Goal: Task Accomplishment & Management: Use online tool/utility

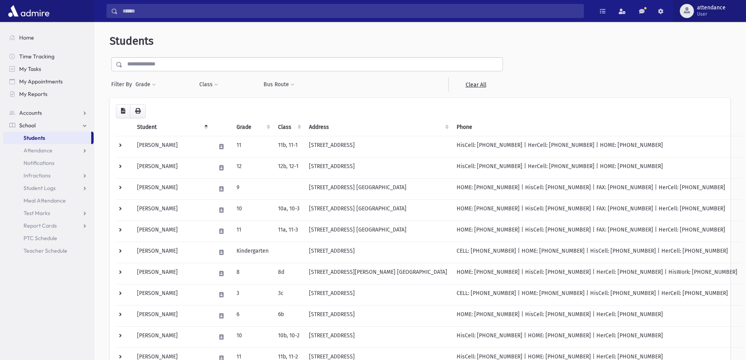
click at [712, 7] on span "attendance" at bounding box center [711, 8] width 29 height 6
click at [605, 61] on form "**********" at bounding box center [420, 74] width 621 height 34
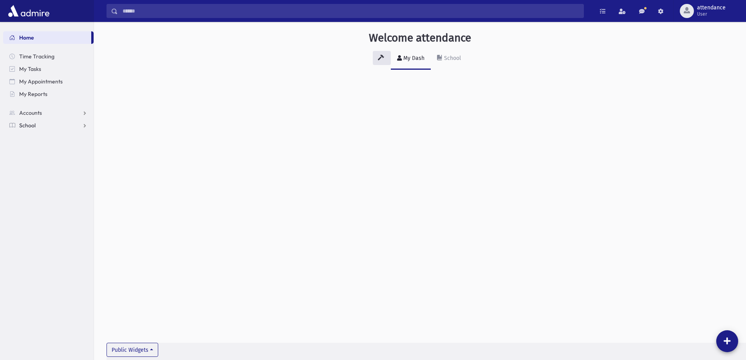
click at [40, 124] on link "School" at bounding box center [48, 125] width 90 height 13
click at [50, 153] on span "Attendance" at bounding box center [37, 150] width 29 height 7
click at [41, 138] on span "Students" at bounding box center [34, 137] width 22 height 7
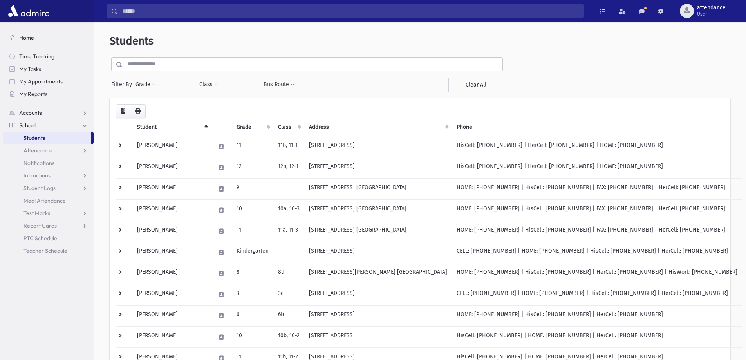
click at [29, 36] on span "Home" at bounding box center [26, 37] width 15 height 7
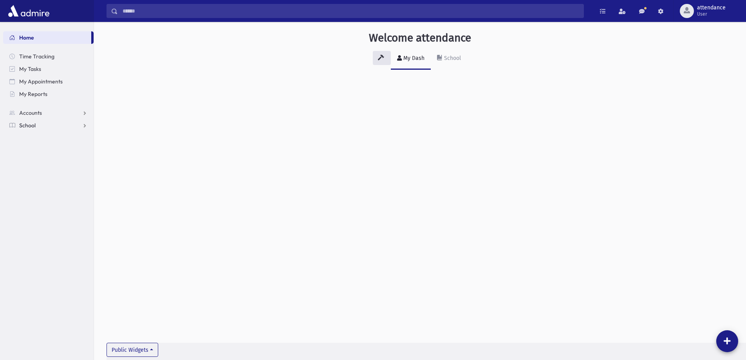
click at [64, 124] on link "School" at bounding box center [48, 125] width 90 height 13
click at [722, 9] on span "attendance" at bounding box center [711, 8] width 29 height 6
click at [664, 13] on link at bounding box center [661, 11] width 16 height 14
click at [643, 15] on link at bounding box center [642, 11] width 16 height 14
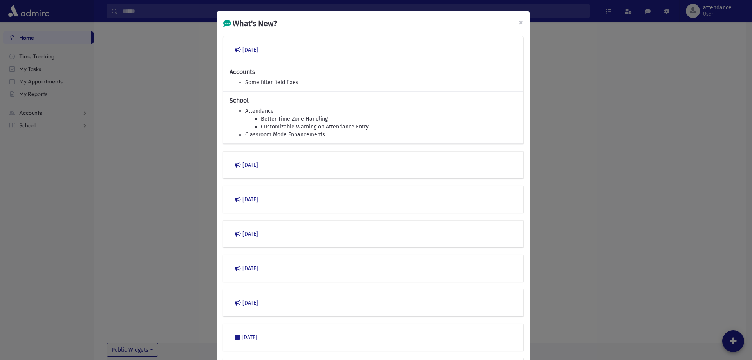
click at [607, 89] on div "What's New? × March 2023 Accounts Some filter field fixes School Attendance Bet…" at bounding box center [376, 180] width 752 height 360
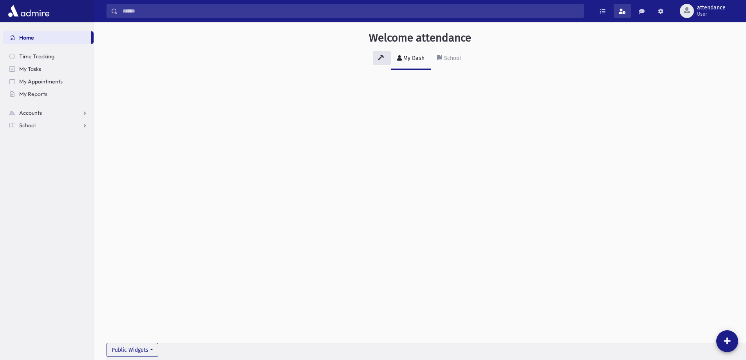
click at [621, 10] on span at bounding box center [622, 11] width 7 height 5
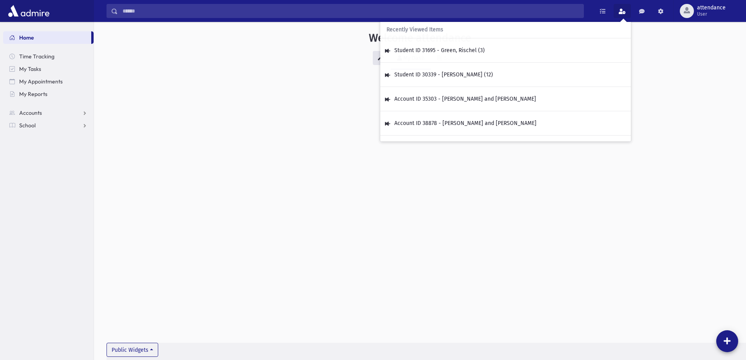
click at [683, 72] on div "Welcome attendance My Dash School Public Widgets" at bounding box center [420, 57] width 652 height 70
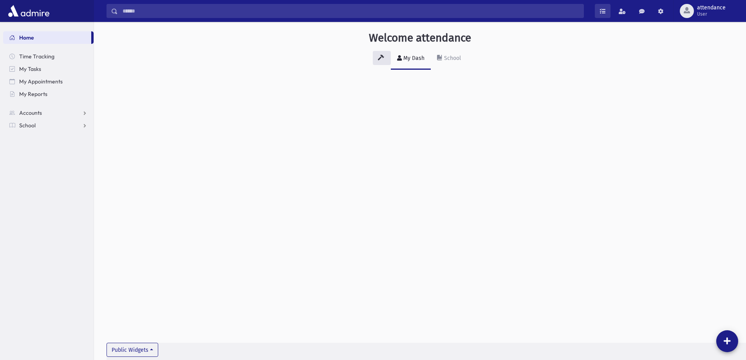
click at [605, 16] on link at bounding box center [603, 11] width 16 height 14
click at [641, 74] on div "Welcome attendance My Dash School Public Widgets" at bounding box center [420, 57] width 652 height 70
click at [36, 13] on img at bounding box center [28, 11] width 45 height 16
click at [448, 59] on div "School" at bounding box center [451, 58] width 18 height 7
click at [409, 60] on div "My Dash" at bounding box center [413, 58] width 23 height 7
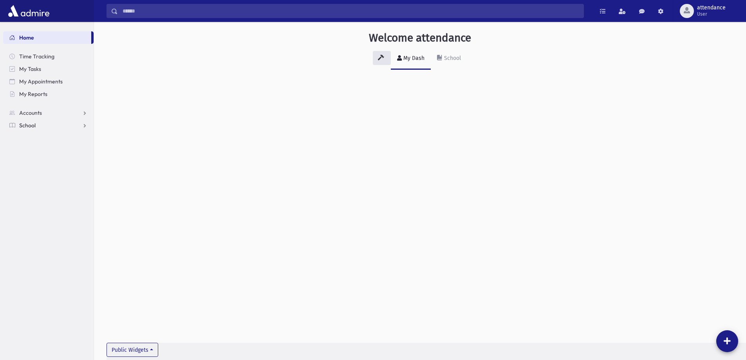
click at [40, 126] on link "School" at bounding box center [48, 125] width 90 height 13
click at [56, 135] on link "Students" at bounding box center [48, 138] width 90 height 13
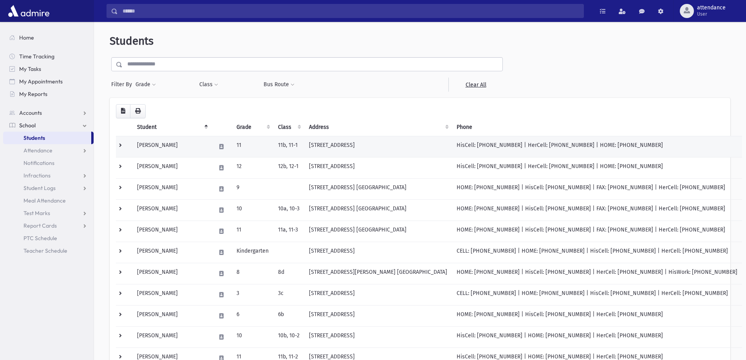
click at [126, 148] on td at bounding box center [124, 146] width 16 height 21
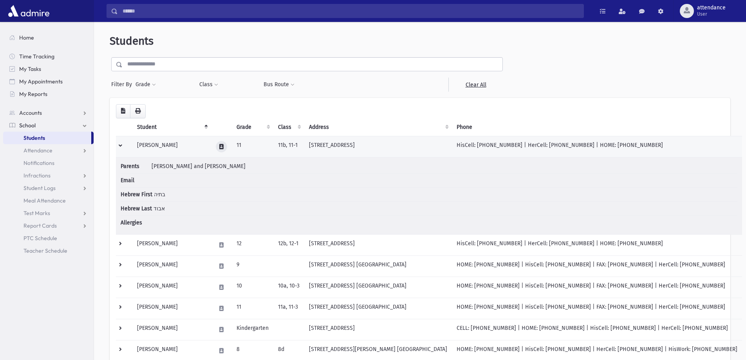
click at [224, 148] on icon at bounding box center [221, 146] width 4 height 5
click at [268, 185] on li "Email" at bounding box center [429, 180] width 617 height 14
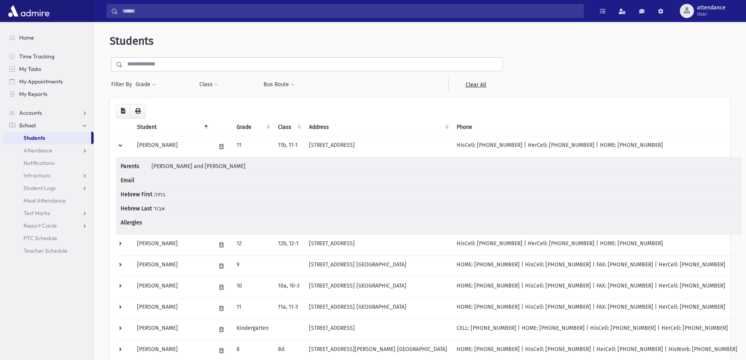
click at [228, 165] on li "Parents ABBOUD, Yosef and Ruthie" at bounding box center [429, 167] width 617 height 11
drag, startPoint x: 218, startPoint y: 165, endPoint x: 211, endPoint y: 165, distance: 6.7
click at [211, 165] on span "ABBOUD, Yosef and Ruthie" at bounding box center [199, 166] width 94 height 7
click at [241, 159] on td "Parents ABBOUD, Yosef and Ruthie Email Hebrew First בתיה Hebrew Last אבוד Aller…" at bounding box center [429, 195] width 626 height 77
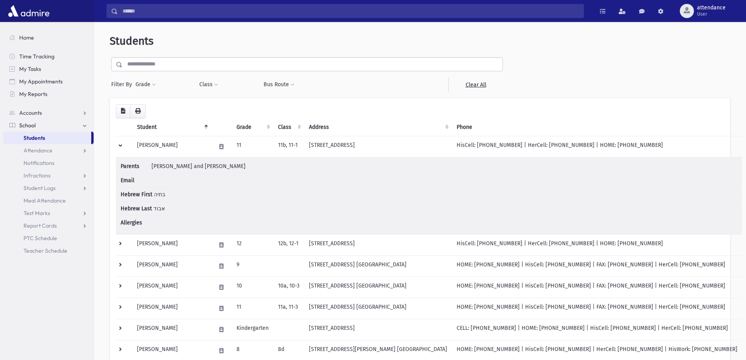
click at [241, 159] on td "Parents ABBOUD, Yosef and Ruthie Email Hebrew First בתיה Hebrew Last אבוד Aller…" at bounding box center [429, 195] width 626 height 77
click at [150, 84] on button "Grade" at bounding box center [145, 85] width 21 height 14
click at [166, 78] on div "**********" at bounding box center [163, 85] width 56 height 14
click at [338, 87] on div at bounding box center [355, 85] width 64 height 14
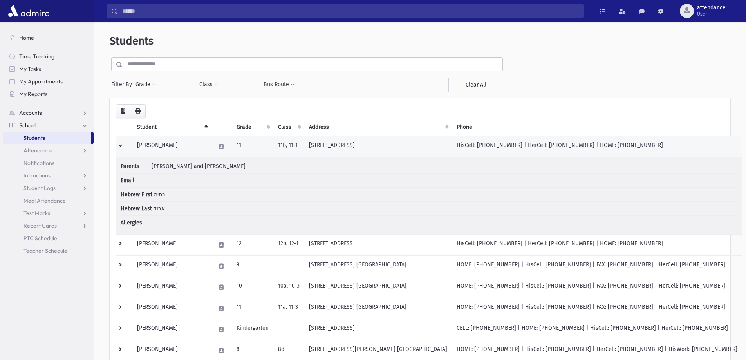
click at [121, 146] on td at bounding box center [124, 146] width 16 height 21
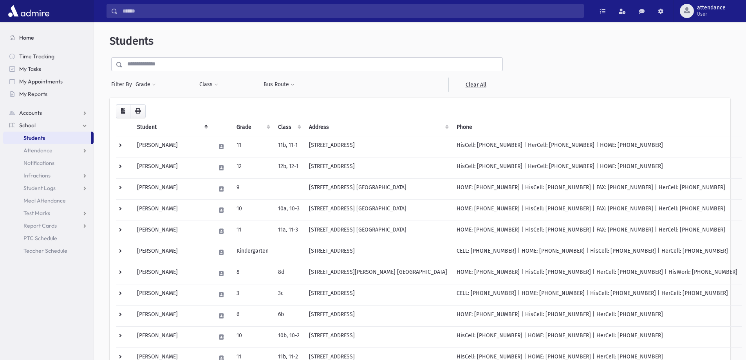
click at [27, 34] on span "Home" at bounding box center [26, 37] width 15 height 7
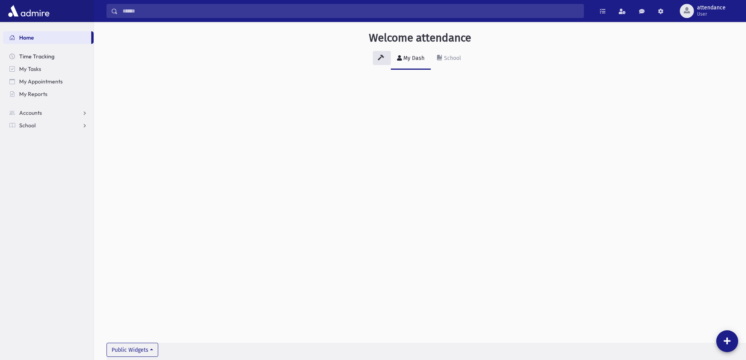
click at [27, 55] on span "Time Tracking" at bounding box center [36, 56] width 35 height 7
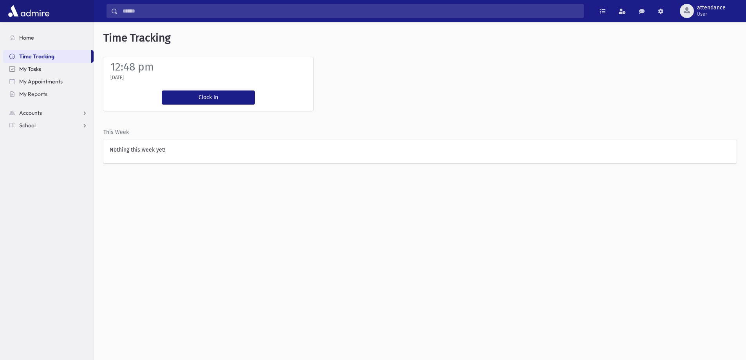
click at [29, 65] on span "My Tasks" at bounding box center [30, 68] width 22 height 7
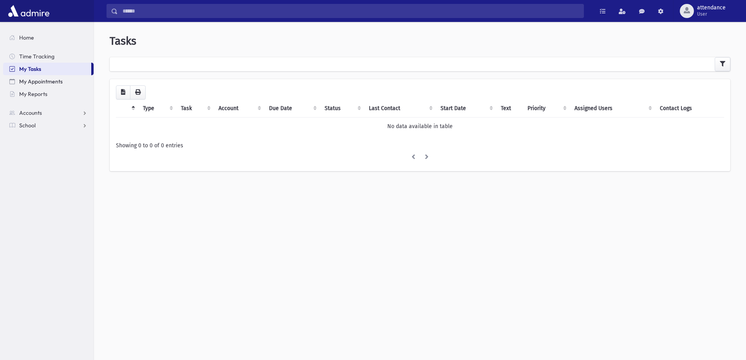
click at [23, 79] on span "My Appointments" at bounding box center [40, 81] width 43 height 7
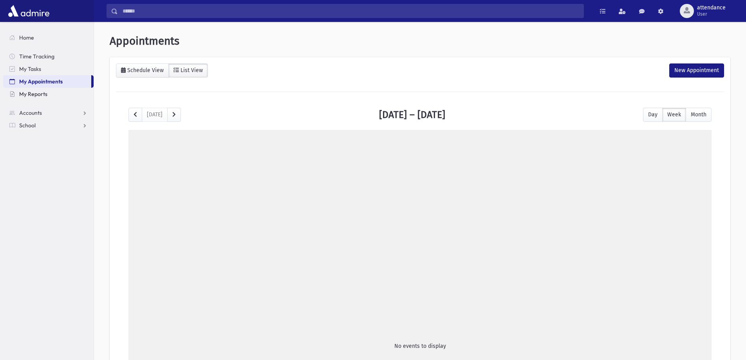
click at [23, 93] on span "My Reports" at bounding box center [33, 93] width 28 height 7
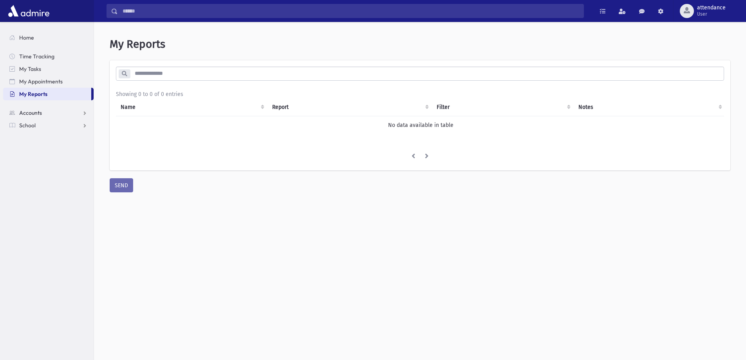
click at [85, 115] on link "Accounts" at bounding box center [48, 113] width 90 height 13
click at [43, 128] on span "Account List" at bounding box center [38, 125] width 30 height 7
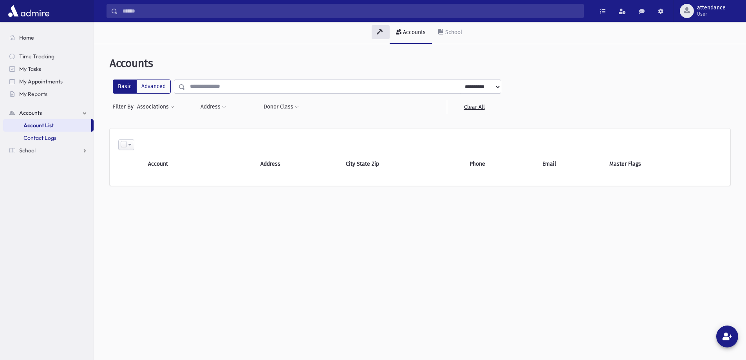
click at [49, 138] on span "Contact Logs" at bounding box center [39, 137] width 33 height 7
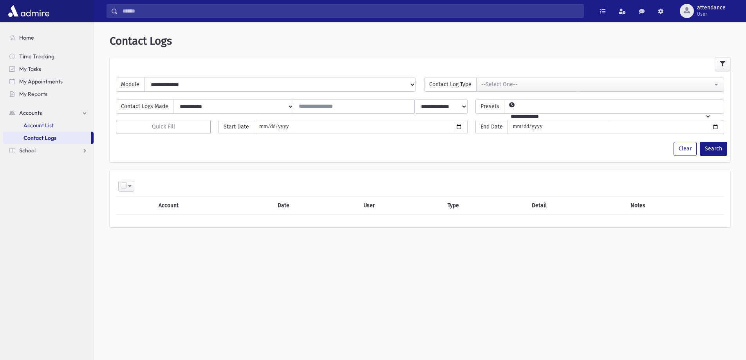
click at [50, 128] on span "Account List" at bounding box center [38, 125] width 30 height 7
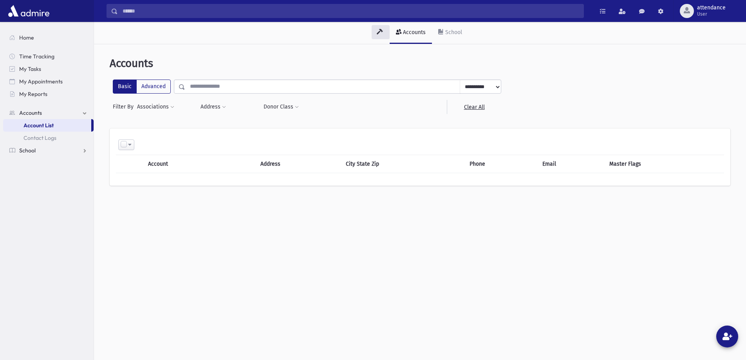
click at [41, 148] on link "School" at bounding box center [48, 150] width 90 height 13
click at [64, 150] on link "Attendance" at bounding box center [48, 150] width 90 height 13
click at [38, 142] on link "Students" at bounding box center [48, 138] width 90 height 13
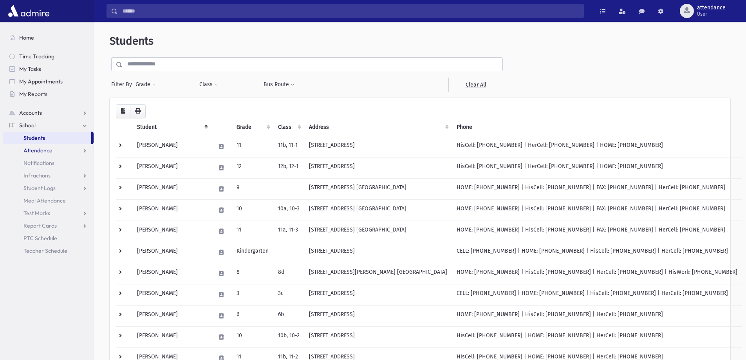
click at [46, 148] on span "Attendance" at bounding box center [37, 150] width 29 height 7
click at [58, 160] on link "Entry" at bounding box center [48, 163] width 90 height 13
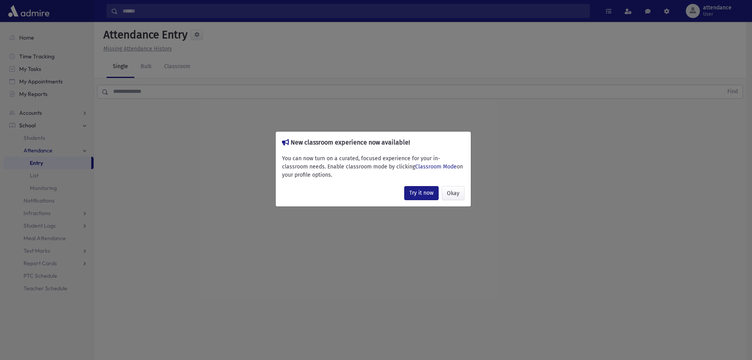
click at [42, 177] on div "New classroom experience now available! You can now turn on a curated, focused …" at bounding box center [376, 180] width 752 height 360
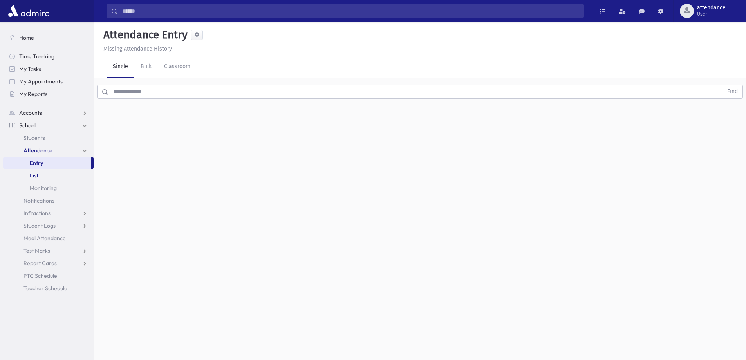
click at [42, 177] on link "List" at bounding box center [48, 175] width 90 height 13
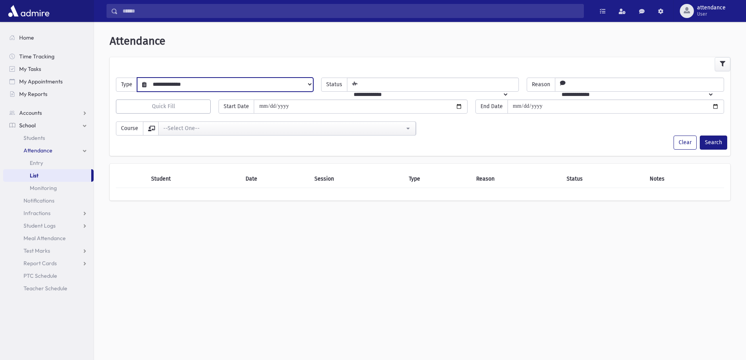
click at [310, 83] on select "**********" at bounding box center [229, 84] width 166 height 13
click at [63, 191] on link "Monitoring" at bounding box center [48, 188] width 90 height 13
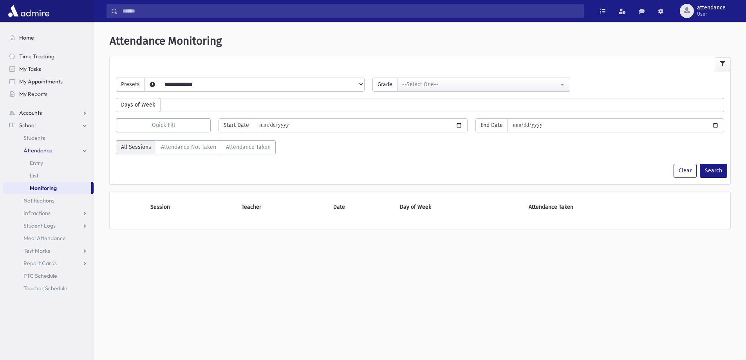
select select
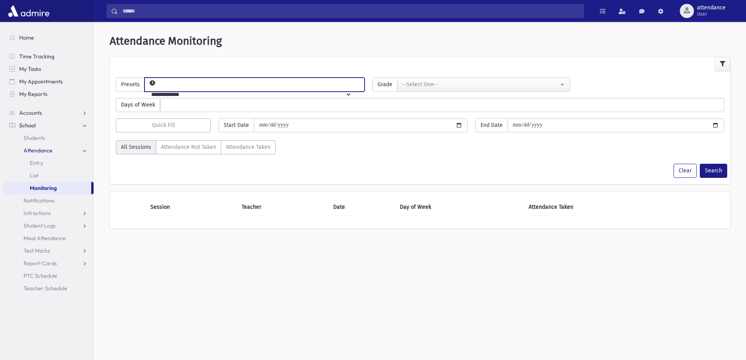
click at [352, 88] on select "**********" at bounding box center [248, 94] width 207 height 13
click at [66, 203] on link "Notifications" at bounding box center [48, 200] width 90 height 13
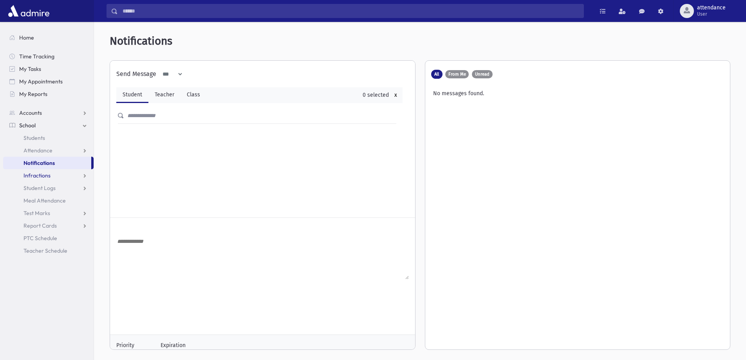
click at [63, 176] on link "Infractions" at bounding box center [48, 175] width 90 height 13
click at [54, 186] on link "Entry" at bounding box center [48, 188] width 90 height 13
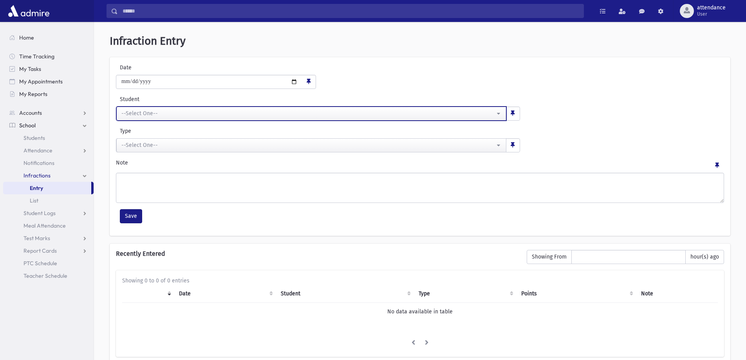
click at [500, 116] on button "--Select One--" at bounding box center [311, 114] width 390 height 14
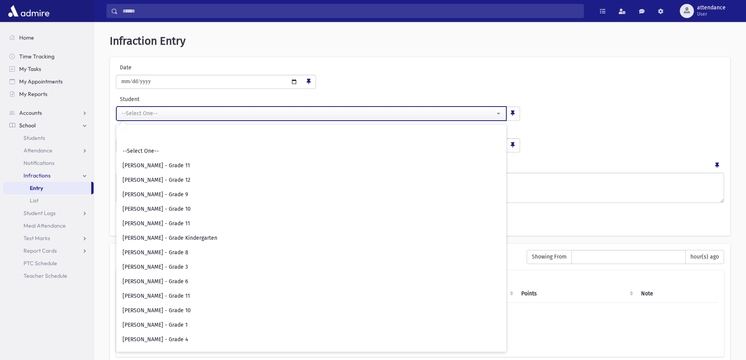
click at [500, 116] on button "--Select One--" at bounding box center [311, 114] width 390 height 14
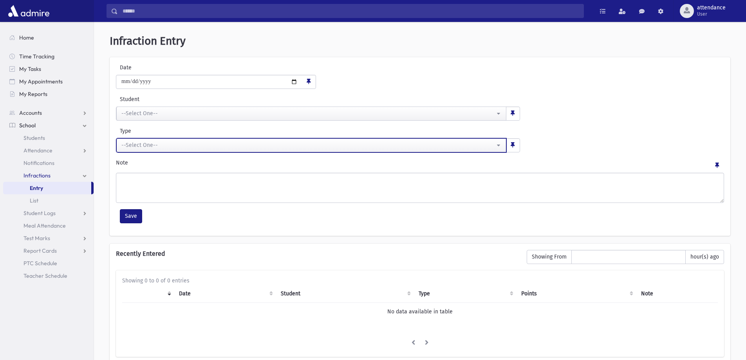
click at [500, 144] on button "--Select One--" at bounding box center [311, 145] width 390 height 14
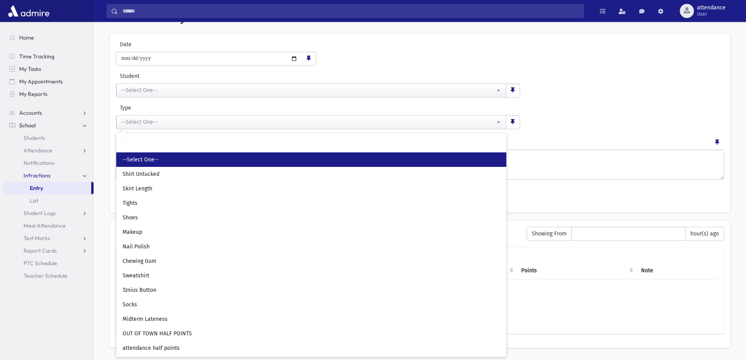
scroll to position [46, 0]
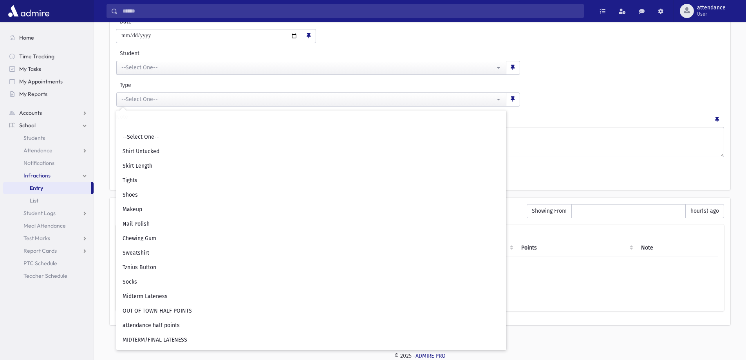
click at [616, 95] on div "**********" at bounding box center [420, 93] width 612 height 25
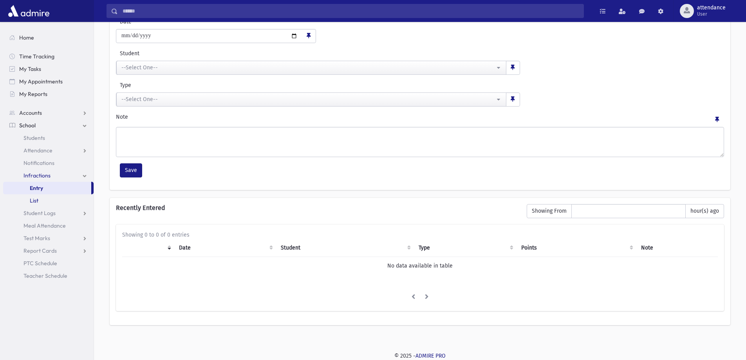
click at [64, 201] on link "List" at bounding box center [48, 200] width 90 height 13
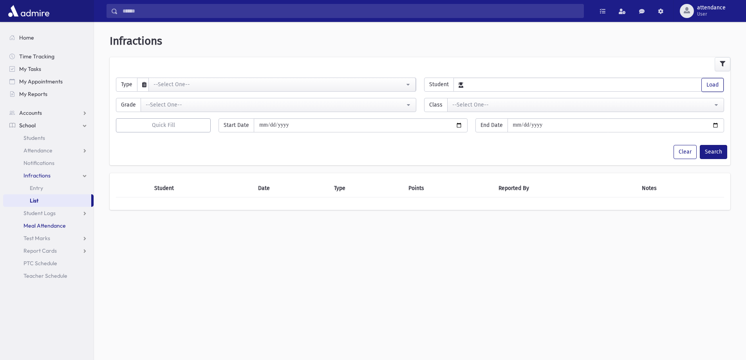
click at [49, 224] on span "Meal Attendance" at bounding box center [44, 225] width 42 height 7
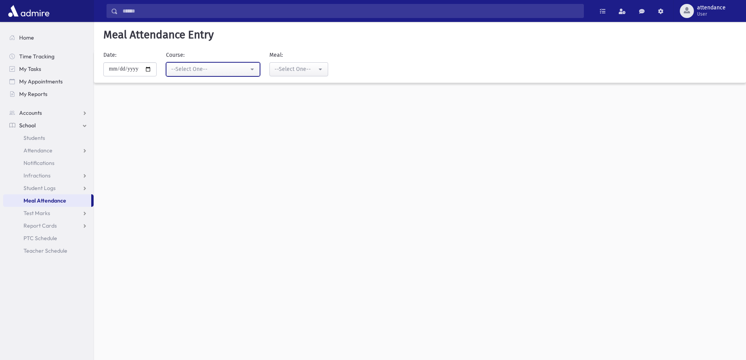
click at [255, 65] on button "--Select One--" at bounding box center [213, 69] width 94 height 14
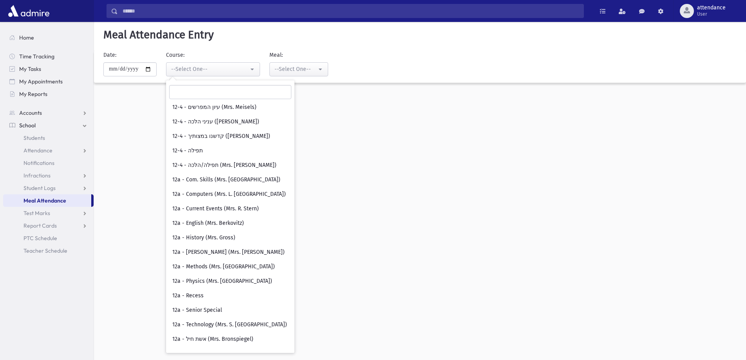
scroll to position [12732, 0]
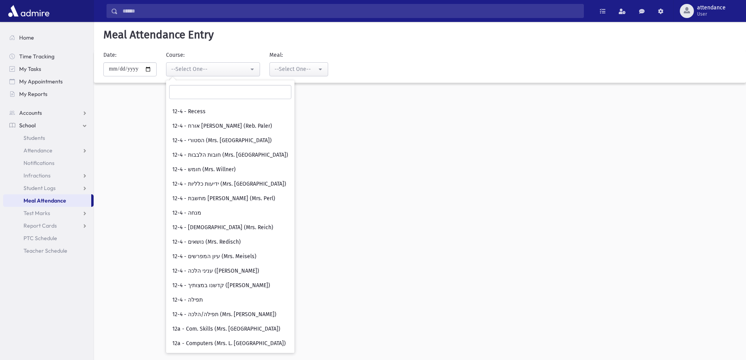
click at [377, 147] on div "**********" at bounding box center [420, 191] width 652 height 338
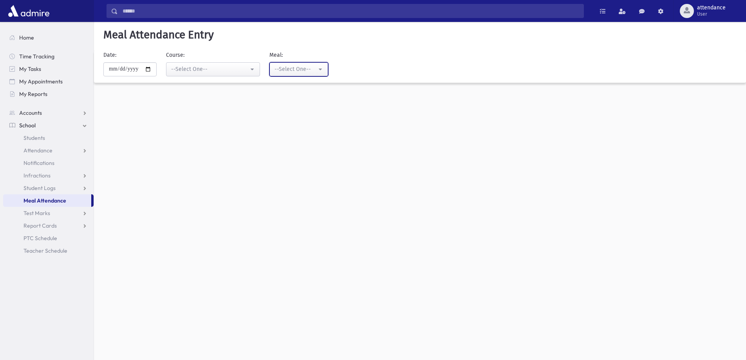
click at [326, 68] on button "--Select One--" at bounding box center [298, 69] width 59 height 14
drag, startPoint x: 296, startPoint y: 126, endPoint x: 288, endPoint y: 127, distance: 8.3
click at [296, 126] on link "Lunch" at bounding box center [298, 122] width 59 height 14
select select "*"
click at [256, 70] on button "--Select One--" at bounding box center [213, 69] width 94 height 14
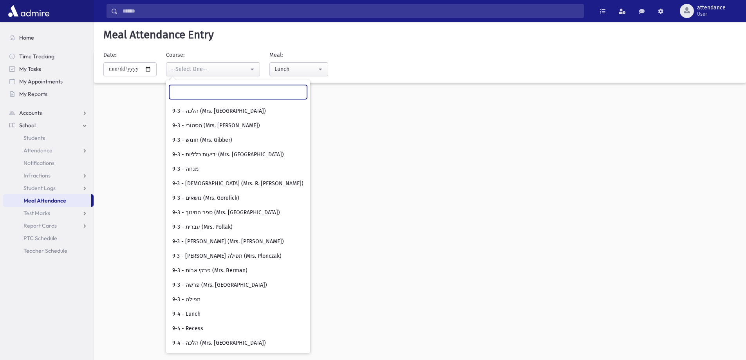
scroll to position [548, 0]
click at [325, 157] on div "**********" at bounding box center [420, 191] width 652 height 338
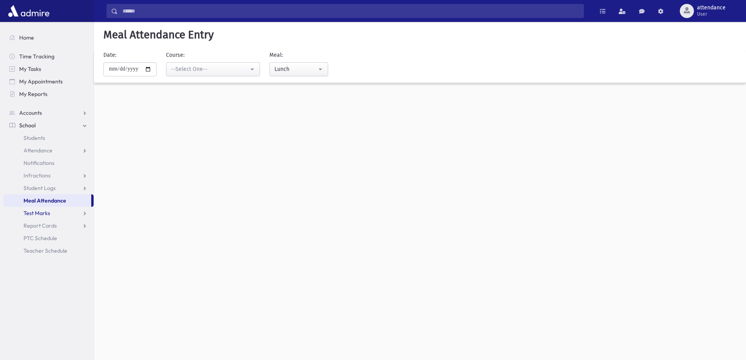
click at [72, 214] on link "Test Marks" at bounding box center [48, 213] width 90 height 13
click at [57, 252] on link "Report Cards" at bounding box center [48, 250] width 90 height 13
click at [48, 289] on span "PTC Schedule" at bounding box center [40, 288] width 34 height 7
click at [25, 41] on link "Home" at bounding box center [48, 37] width 90 height 13
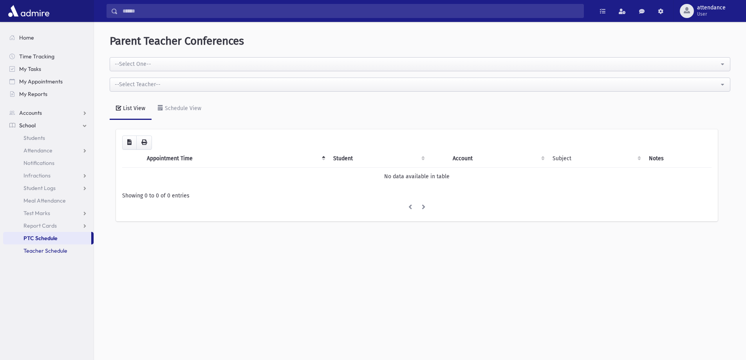
click at [53, 250] on span "Teacher Schedule" at bounding box center [45, 250] width 44 height 7
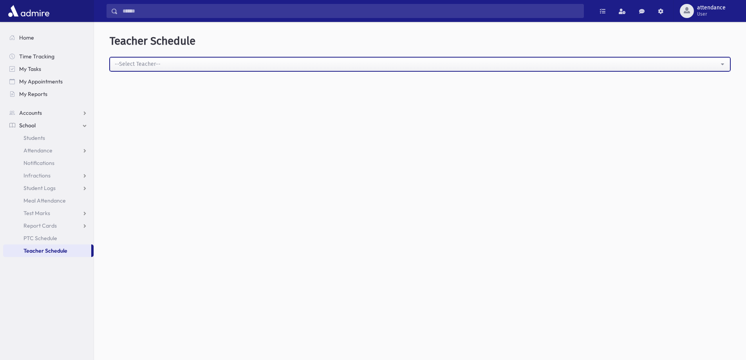
click at [724, 63] on button "--Select Teacher--" at bounding box center [420, 64] width 621 height 14
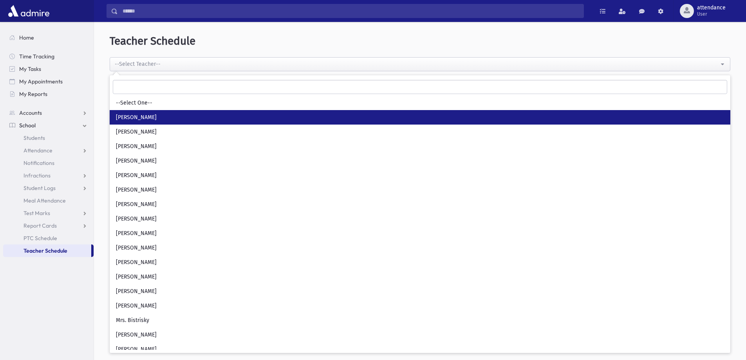
click at [628, 121] on link "Miss Bloch" at bounding box center [420, 117] width 621 height 14
select select "***"
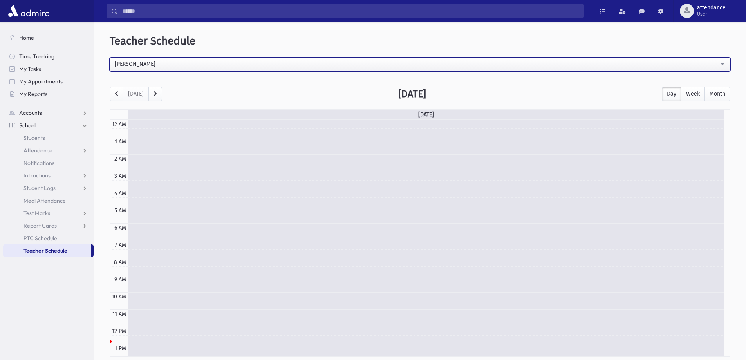
scroll to position [104, 0]
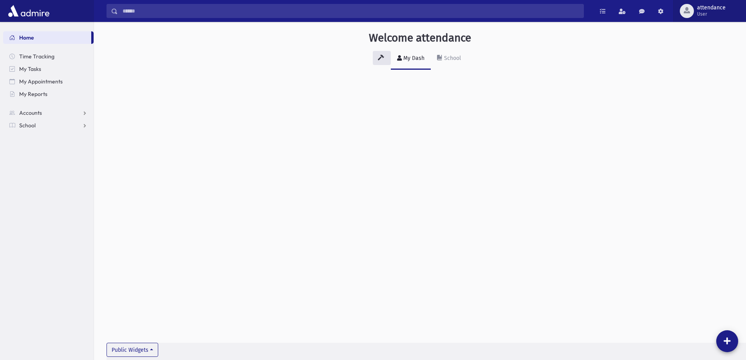
click at [691, 10] on div "button" at bounding box center [687, 11] width 14 height 14
click at [693, 51] on link "Preferences" at bounding box center [704, 50] width 63 height 14
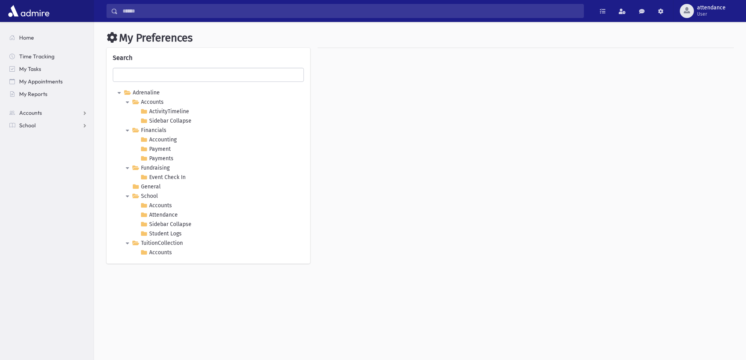
click at [388, 115] on div at bounding box center [525, 160] width 423 height 224
click at [663, 12] on span at bounding box center [660, 11] width 5 height 5
click at [639, 13] on link at bounding box center [642, 11] width 16 height 14
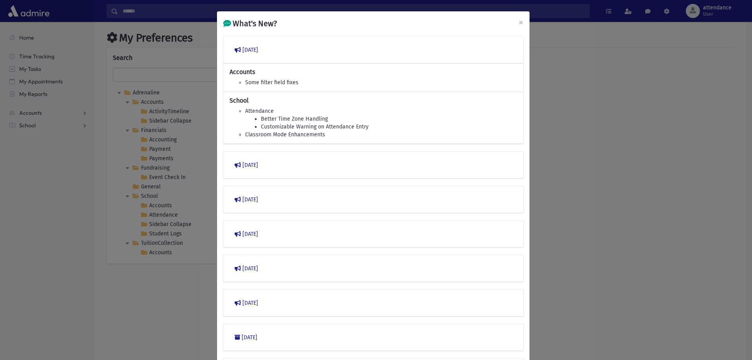
drag, startPoint x: 625, startPoint y: 74, endPoint x: 630, endPoint y: 45, distance: 29.4
click at [625, 74] on div "What's New? × March 2023 Accounts Some filter field fixes School Attendance Bet…" at bounding box center [376, 180] width 752 height 360
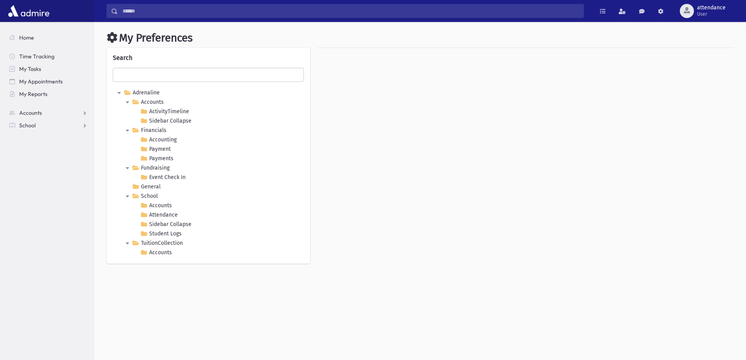
click at [351, 94] on div at bounding box center [525, 160] width 423 height 224
click at [707, 11] on span "User" at bounding box center [711, 14] width 29 height 6
click at [42, 40] on link "Home" at bounding box center [48, 37] width 90 height 13
